Goal: Information Seeking & Learning: Find specific fact

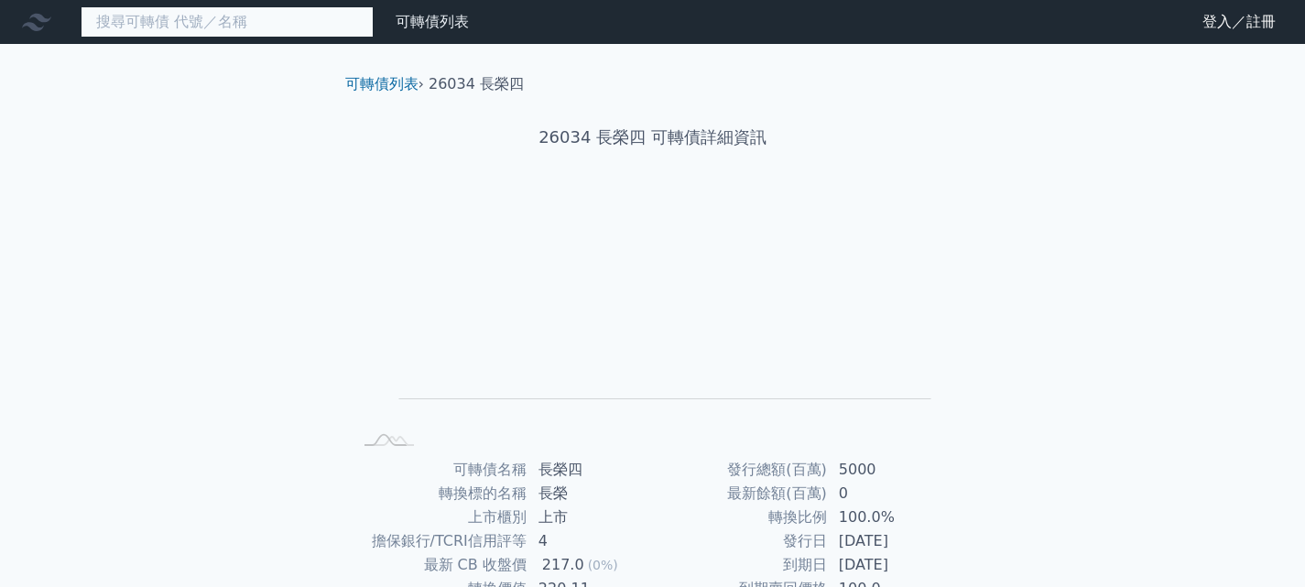
drag, startPoint x: 322, startPoint y: 33, endPoint x: 295, endPoint y: 7, distance: 37.6
click at [295, 7] on input at bounding box center [227, 21] width 293 height 31
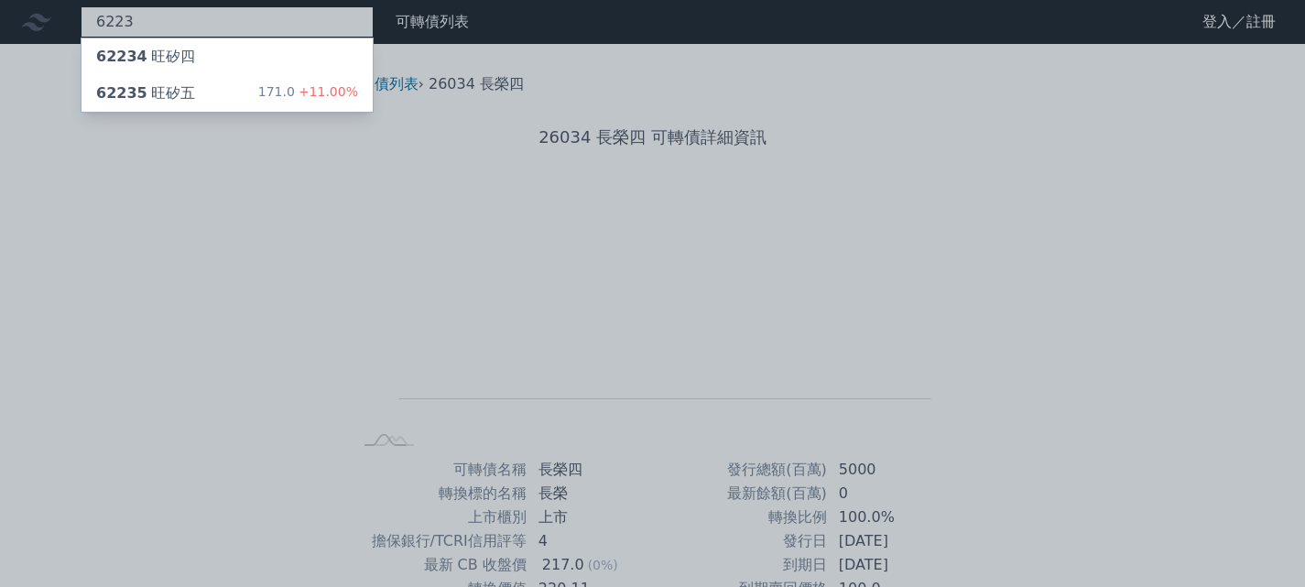
type input "6223"
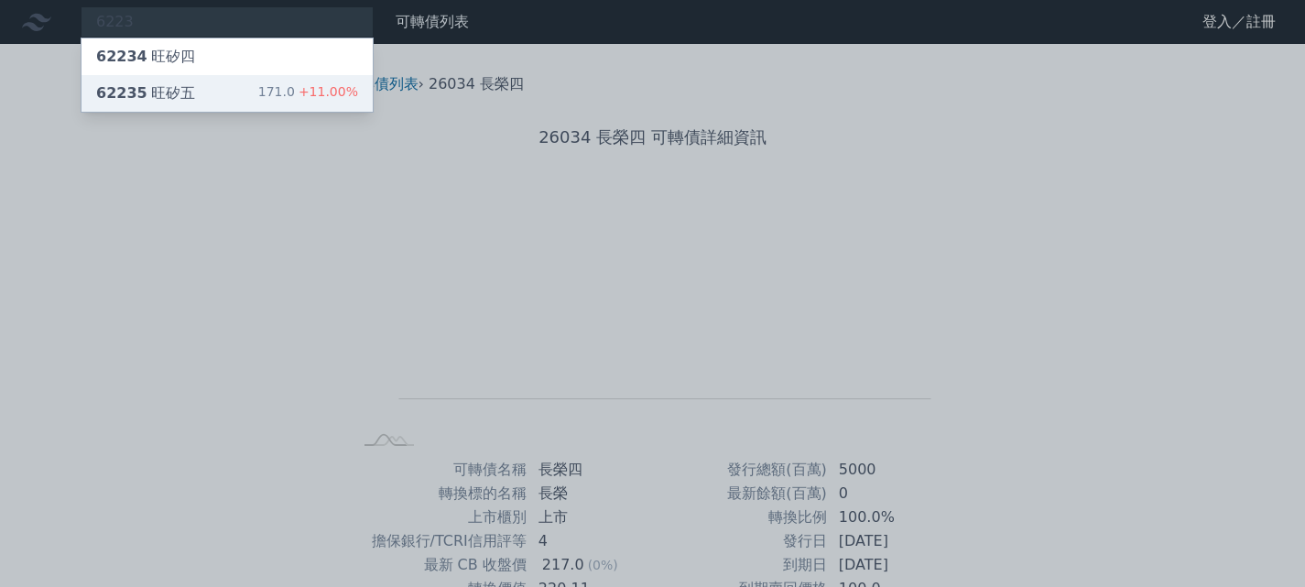
click at [202, 109] on div "62235 旺矽五 171.0 +11.00%" at bounding box center [227, 93] width 291 height 37
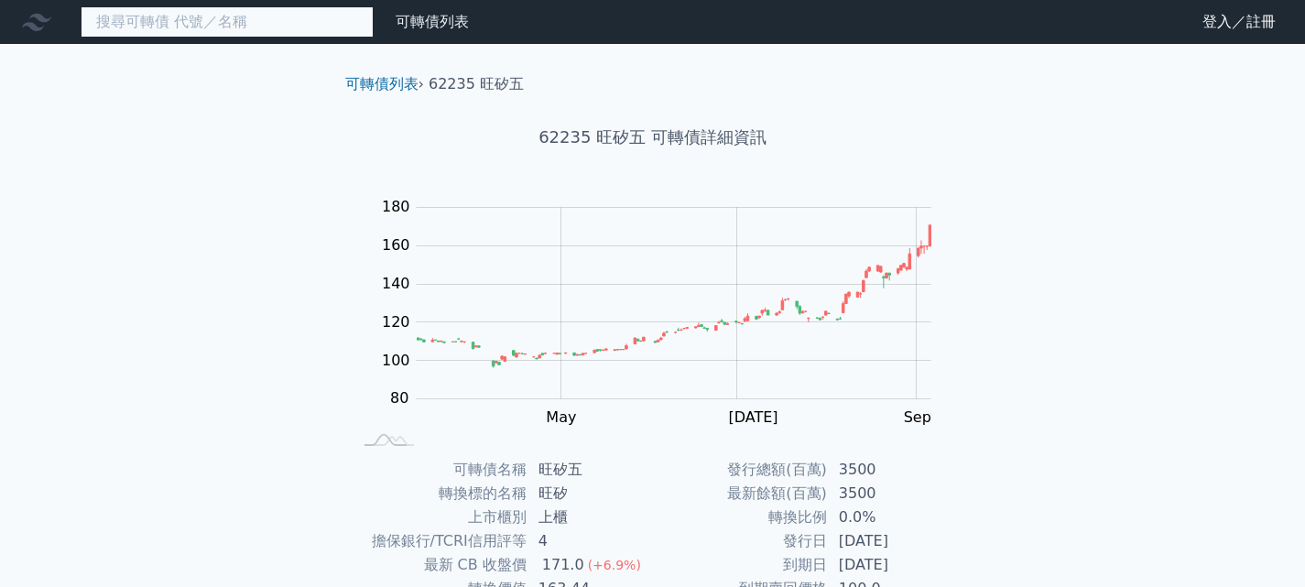
click at [275, 27] on input at bounding box center [227, 21] width 293 height 31
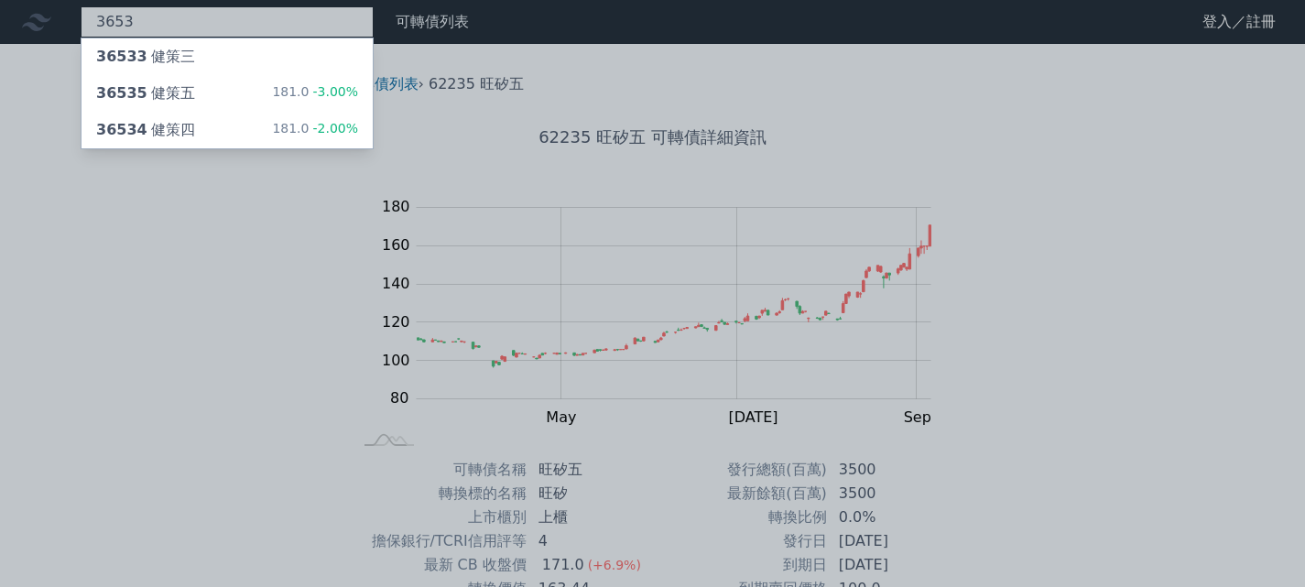
type input "3653"
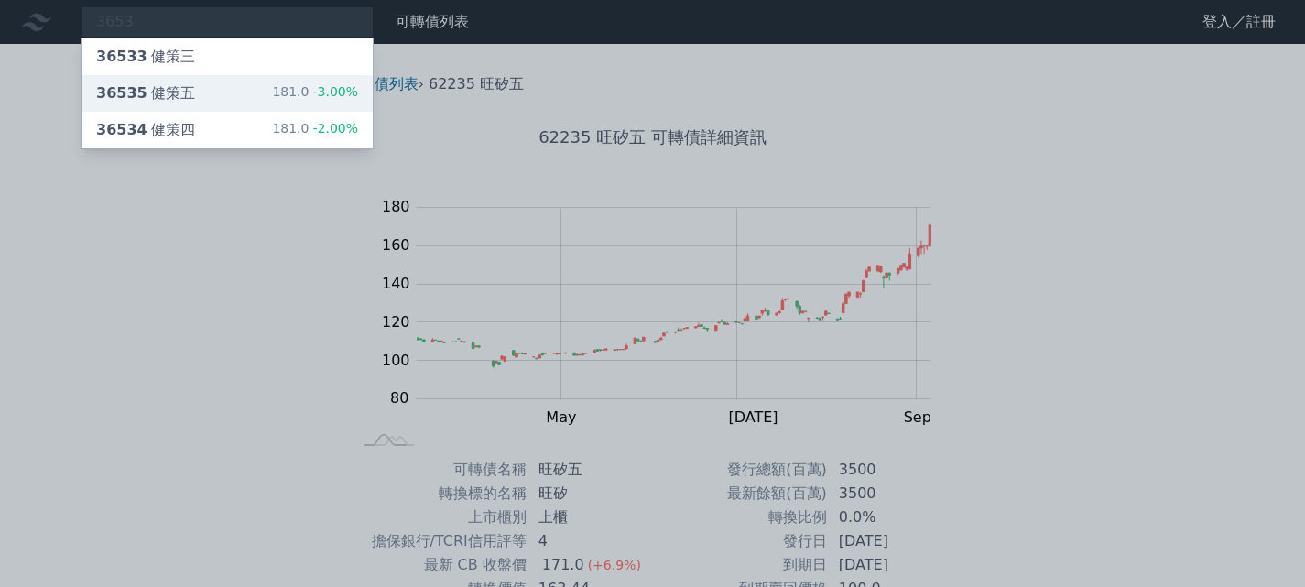
click at [187, 93] on div "36535 健策五" at bounding box center [145, 93] width 99 height 22
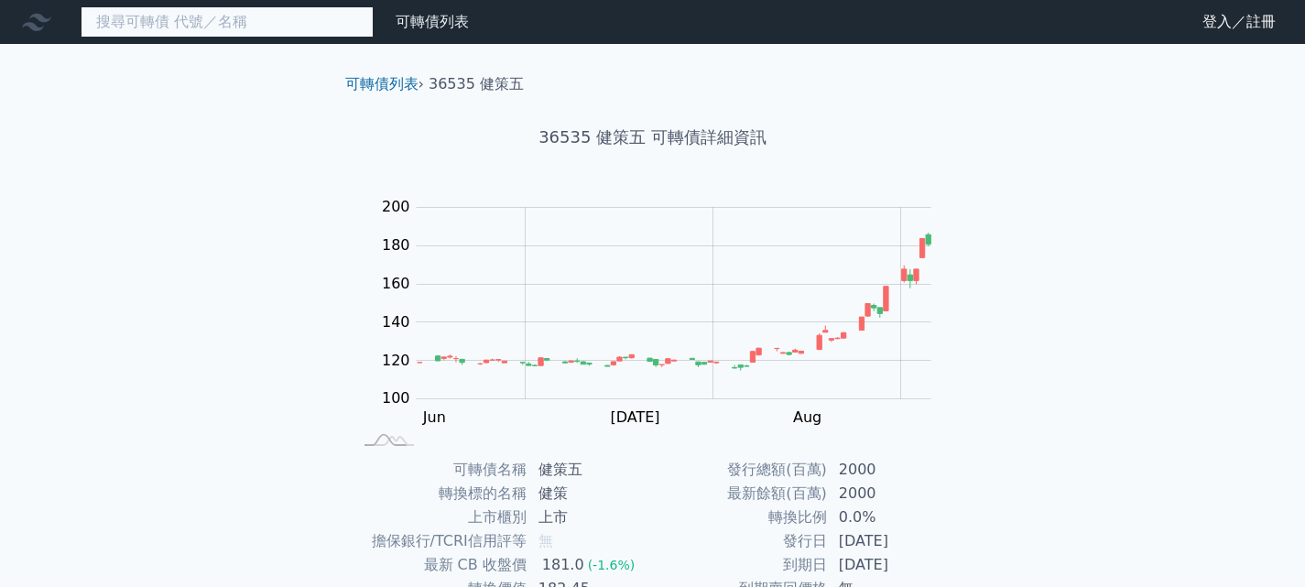
click at [218, 22] on input at bounding box center [227, 21] width 293 height 31
click at [347, 26] on input at bounding box center [227, 21] width 293 height 31
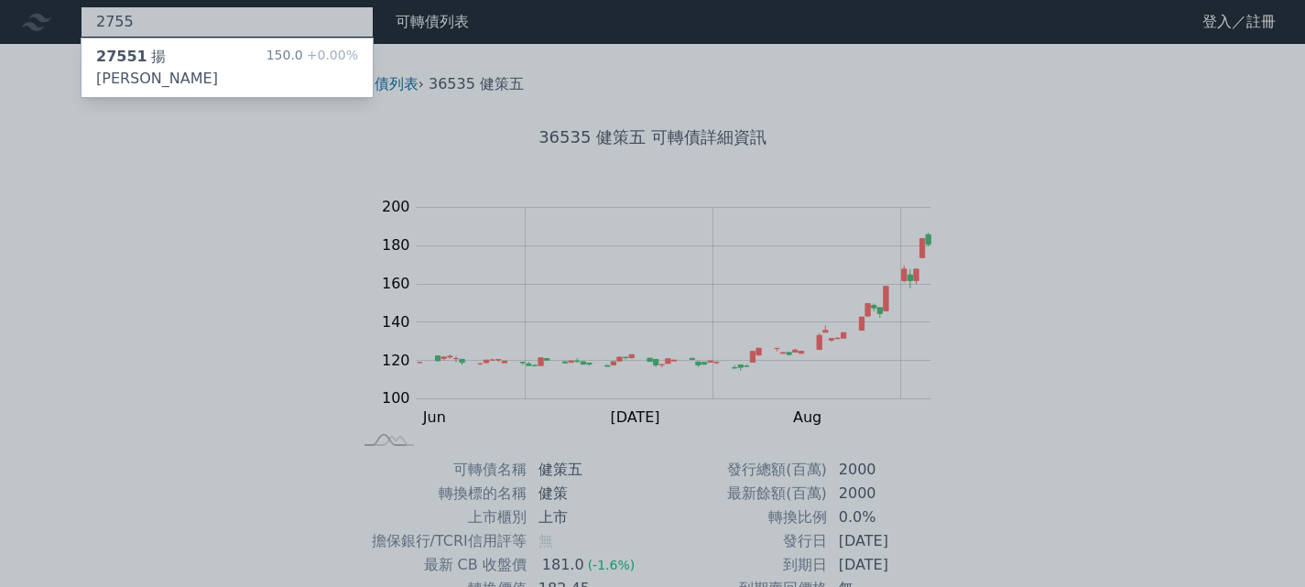
type input "2755"
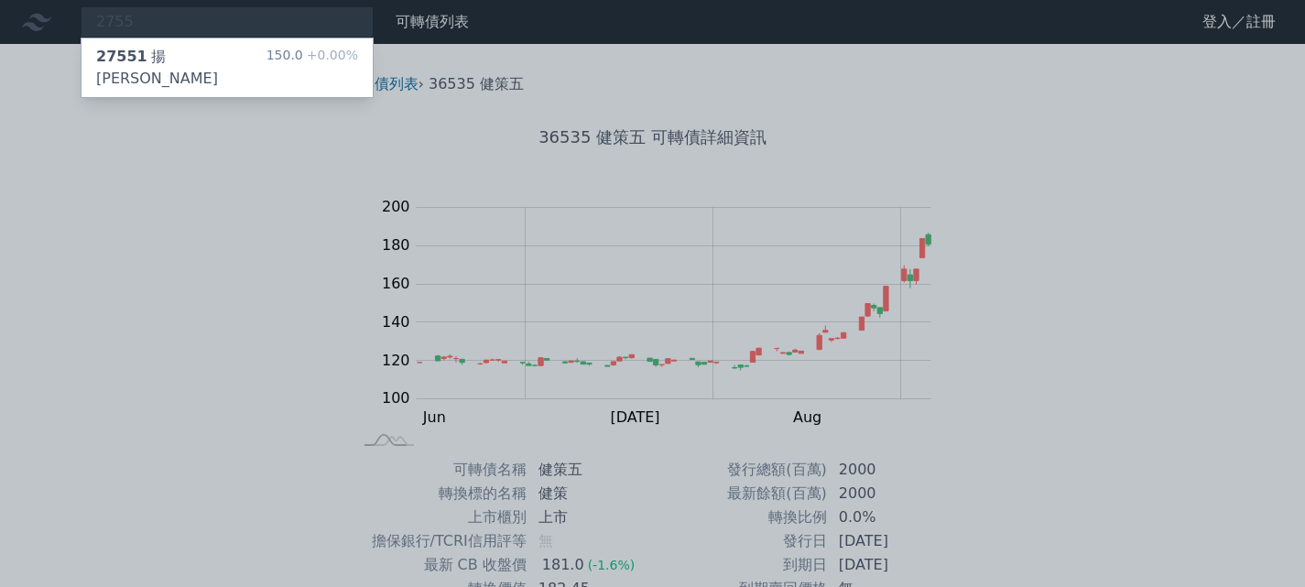
click at [161, 15] on div at bounding box center [652, 293] width 1305 height 587
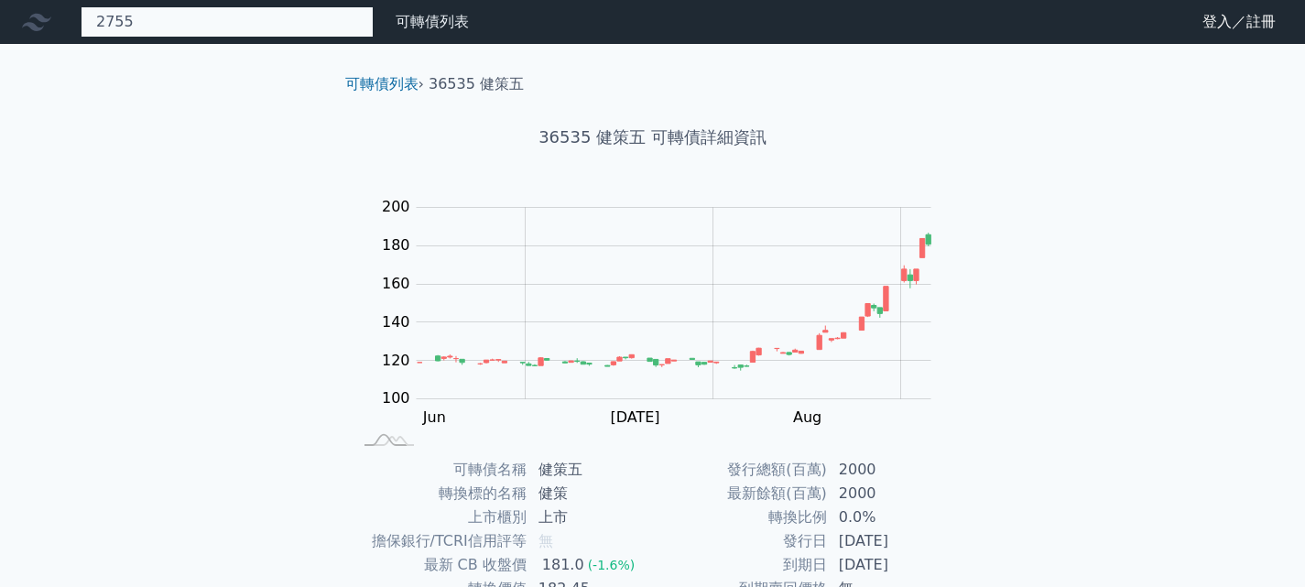
click at [161, 15] on div "2755 27551 揚秦一 150.0 +0.00%" at bounding box center [227, 21] width 293 height 31
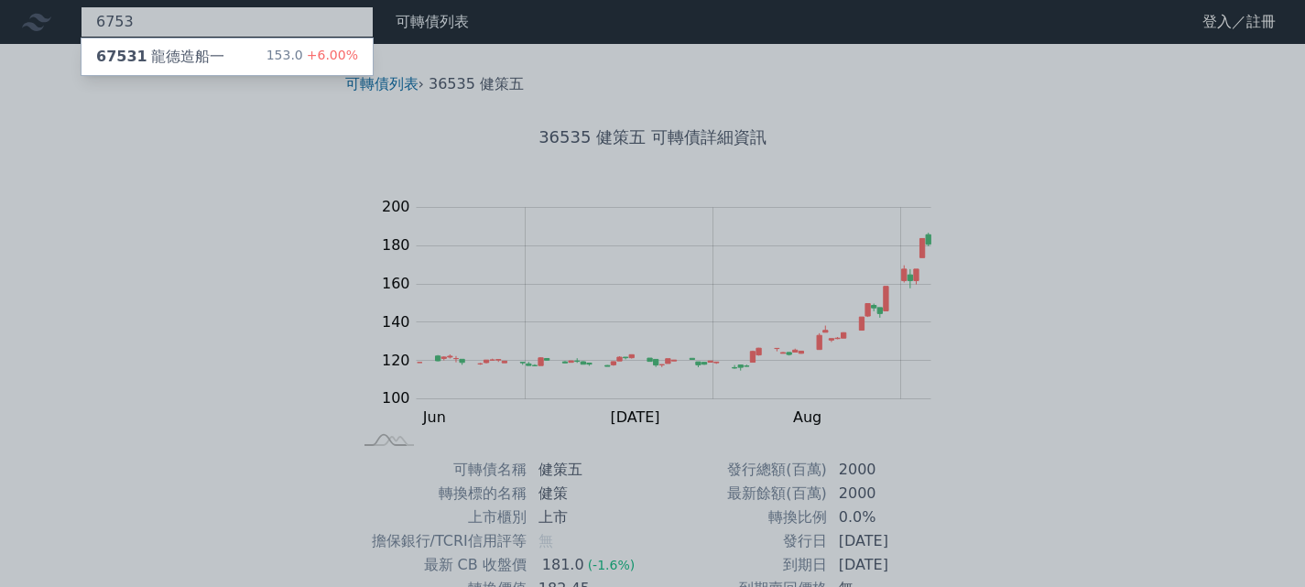
type input "6753"
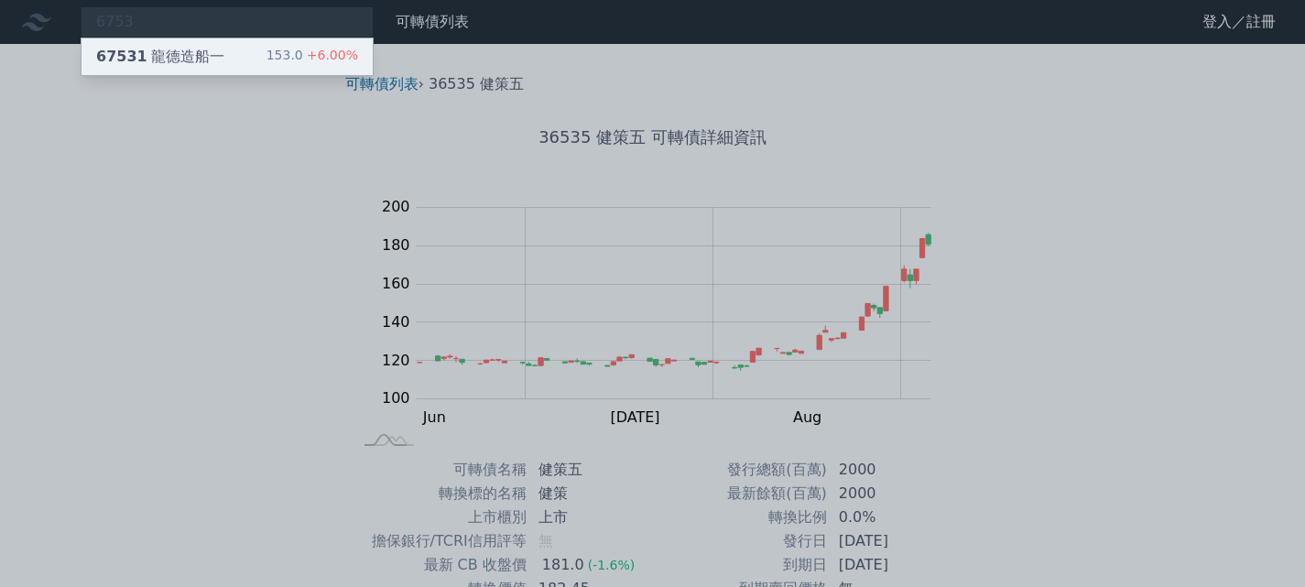
click at [188, 55] on div "67531 龍德造船一" at bounding box center [160, 57] width 128 height 22
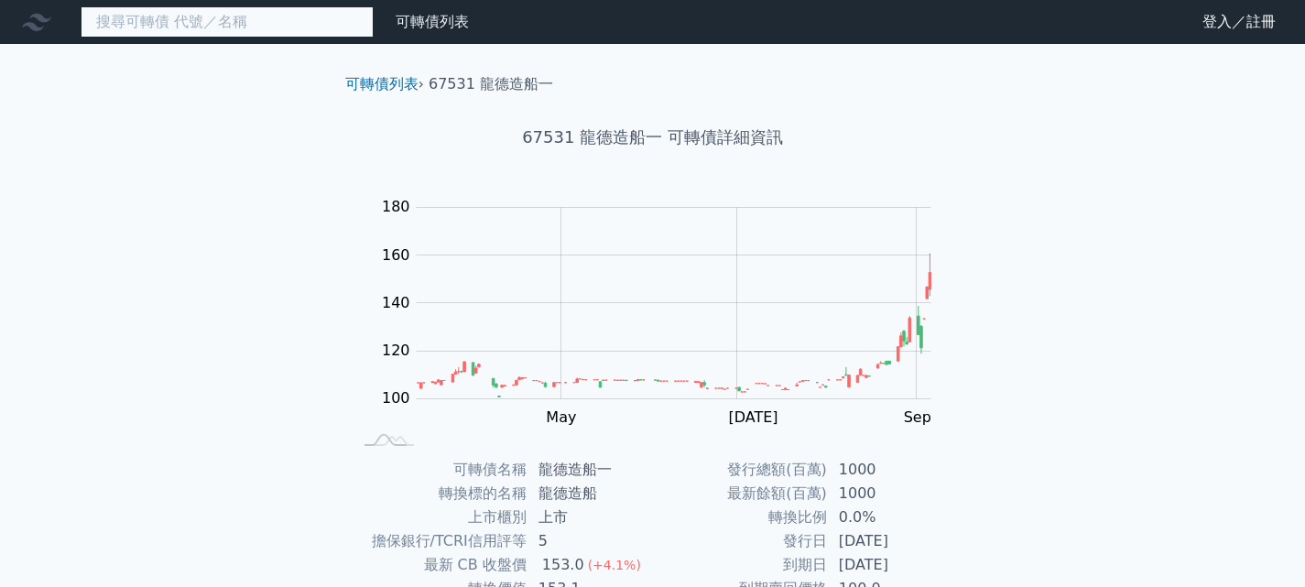
click at [320, 27] on input at bounding box center [227, 21] width 293 height 31
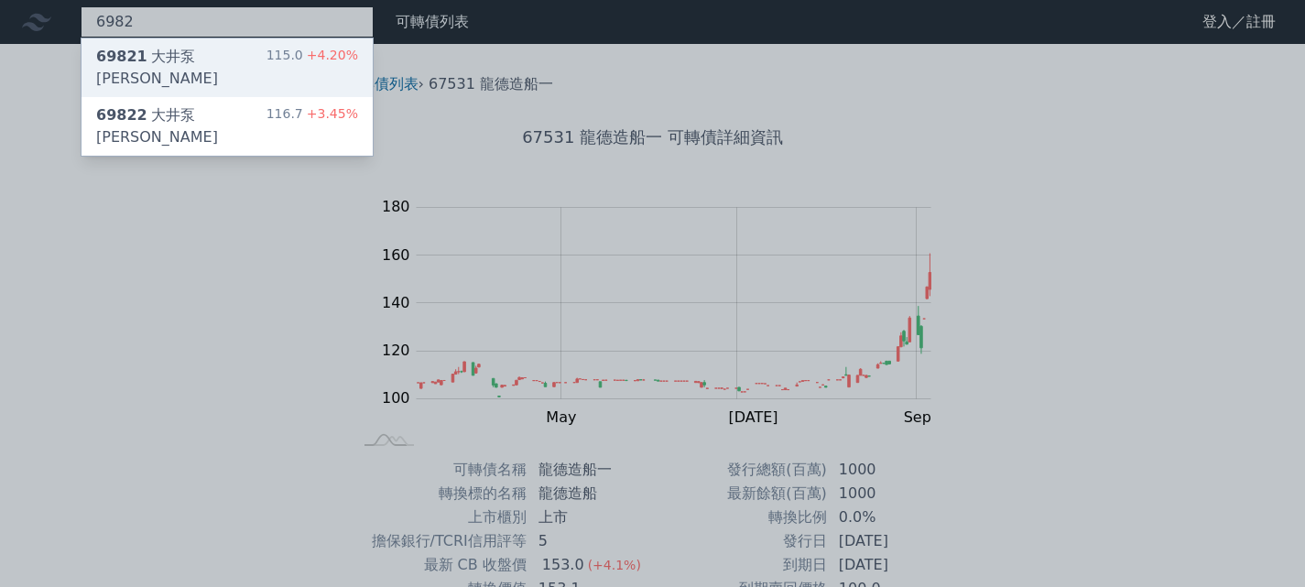
type input "6982"
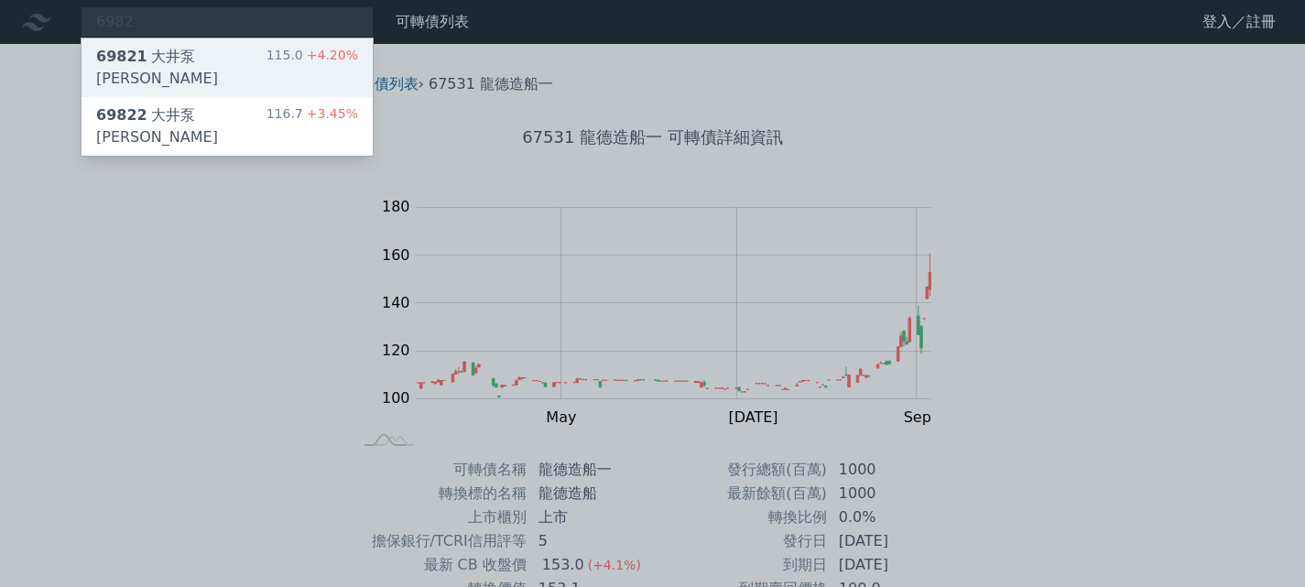
click at [224, 54] on div "69821 大井泵浦一 115.0 +4.20%" at bounding box center [227, 67] width 291 height 59
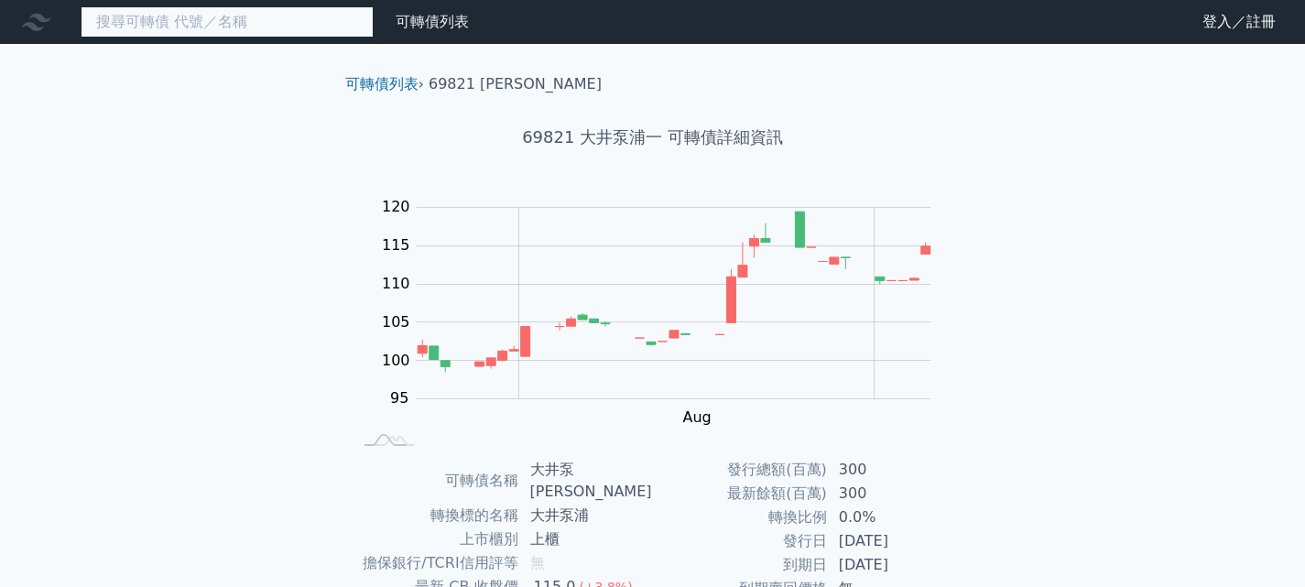
click at [289, 23] on input at bounding box center [227, 21] width 293 height 31
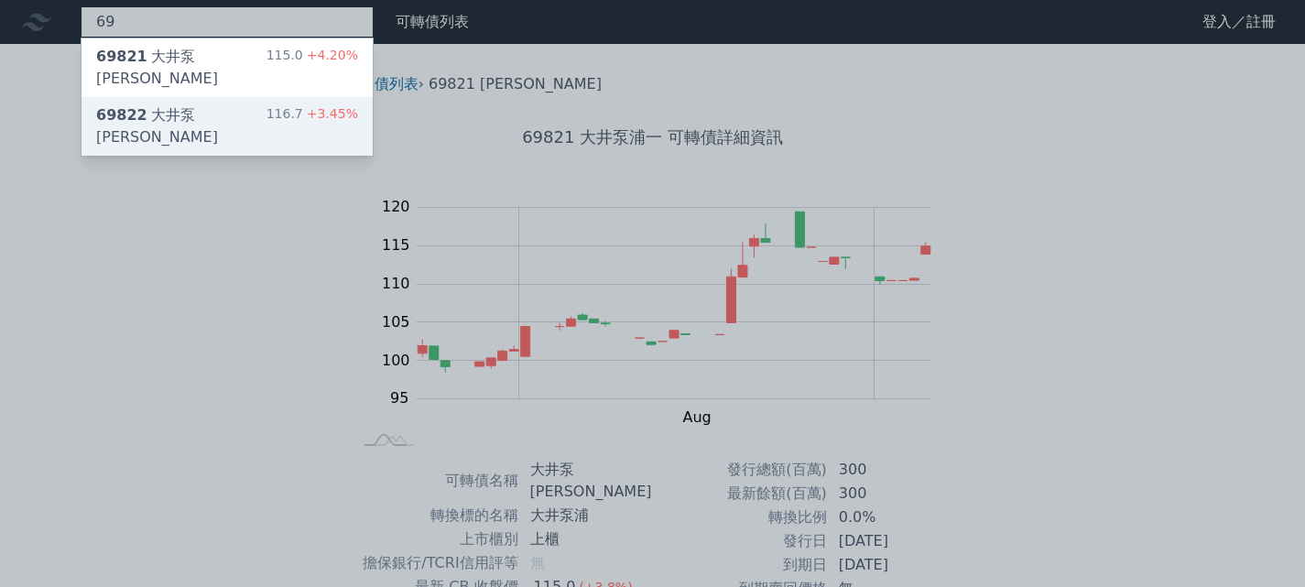
type input "69"
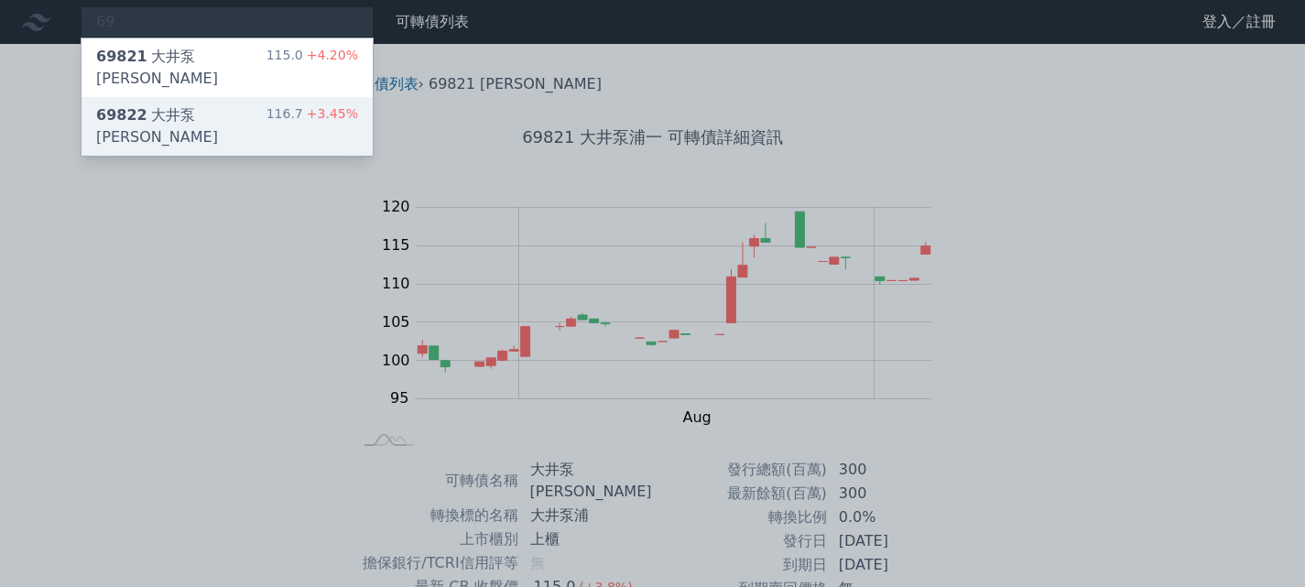
click at [125, 106] on span "69822" at bounding box center [121, 114] width 51 height 17
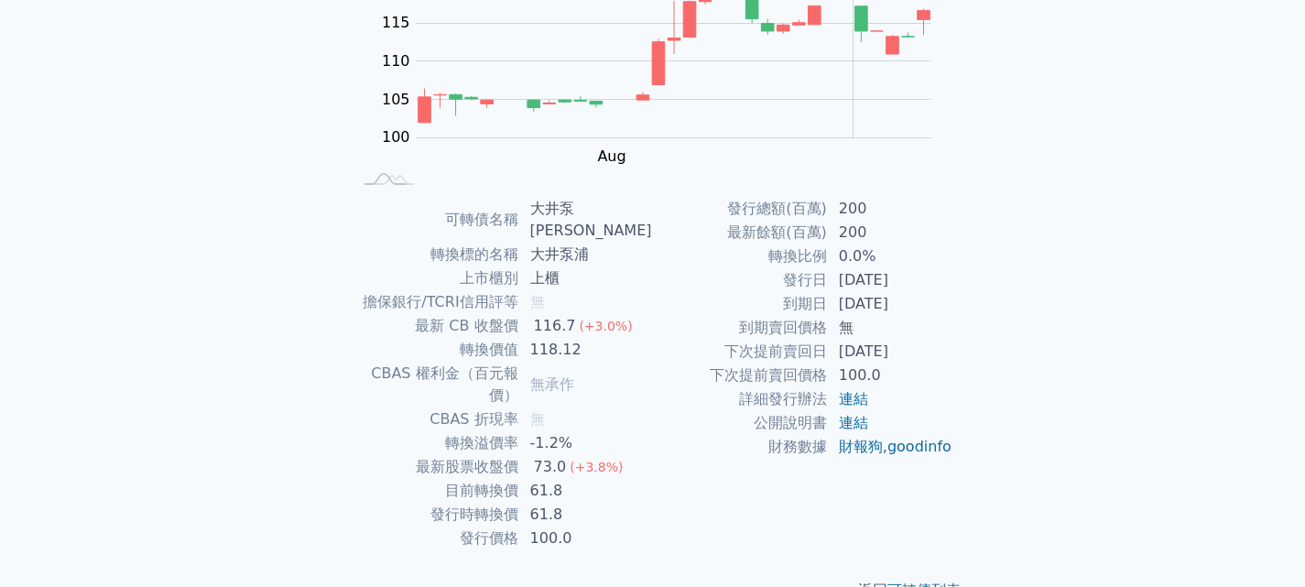
scroll to position [78, 0]
